Goal: Task Accomplishment & Management: Use online tool/utility

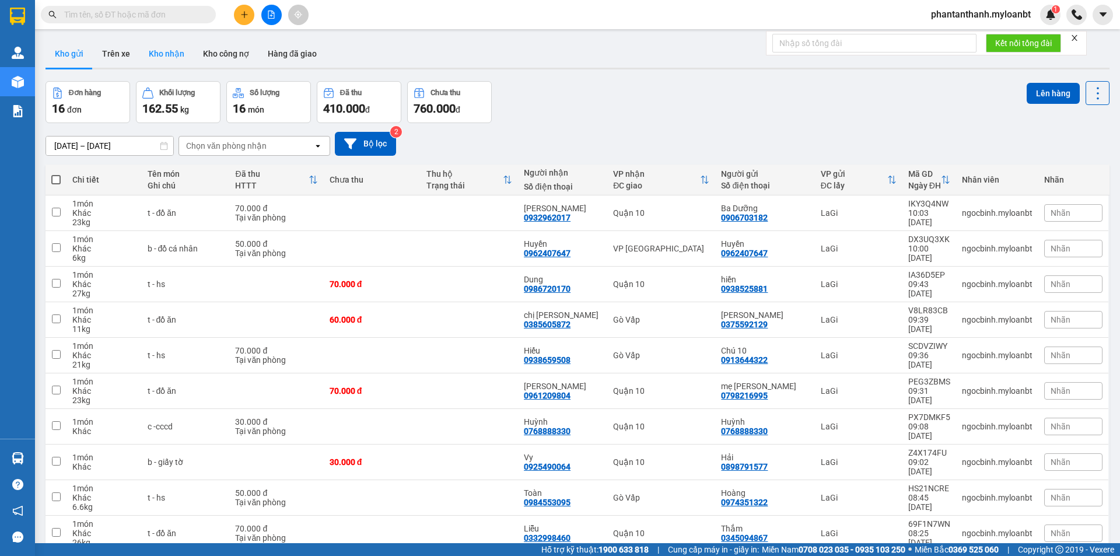
click at [166, 57] on button "Kho nhận" at bounding box center [166, 54] width 54 height 28
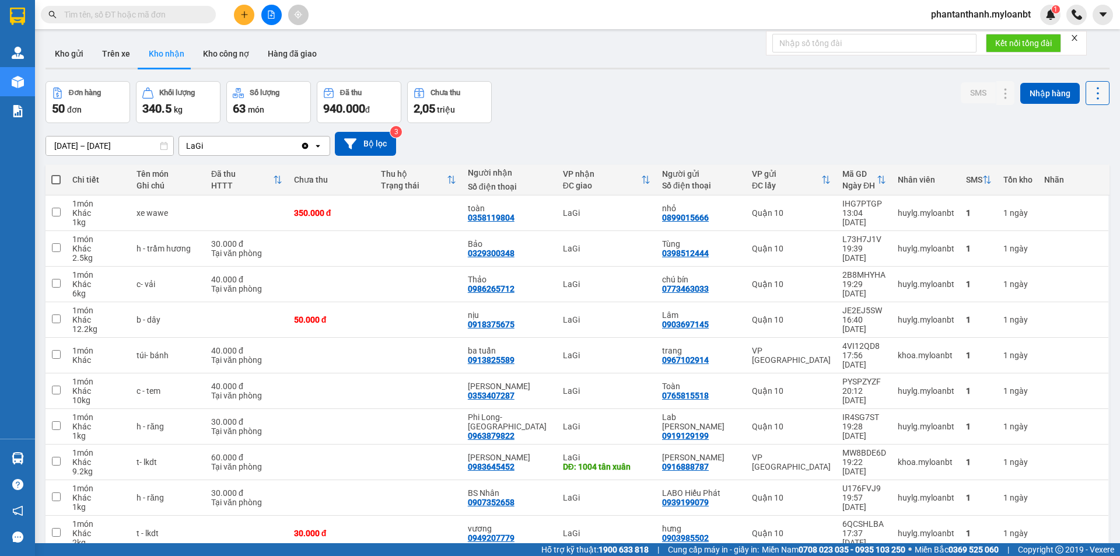
click at [1089, 94] on icon at bounding box center [1097, 93] width 16 height 16
click at [1062, 125] on span "Xuất excel" at bounding box center [1074, 125] width 37 height 12
